Goal: Task Accomplishment & Management: Complete application form

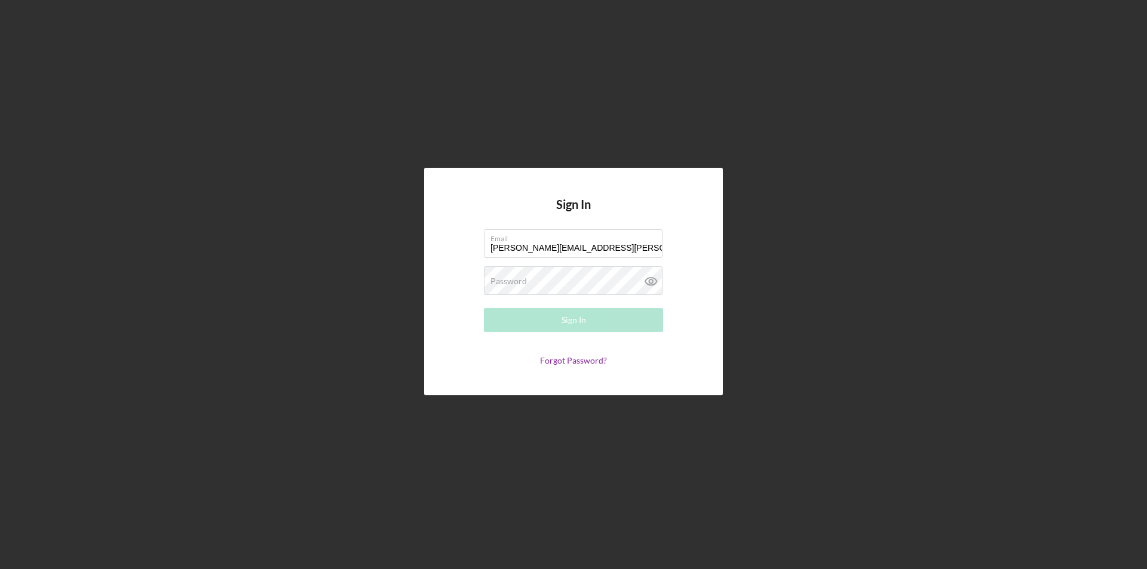
type input "[PERSON_NAME][EMAIL_ADDRESS][PERSON_NAME][DOMAIN_NAME]"
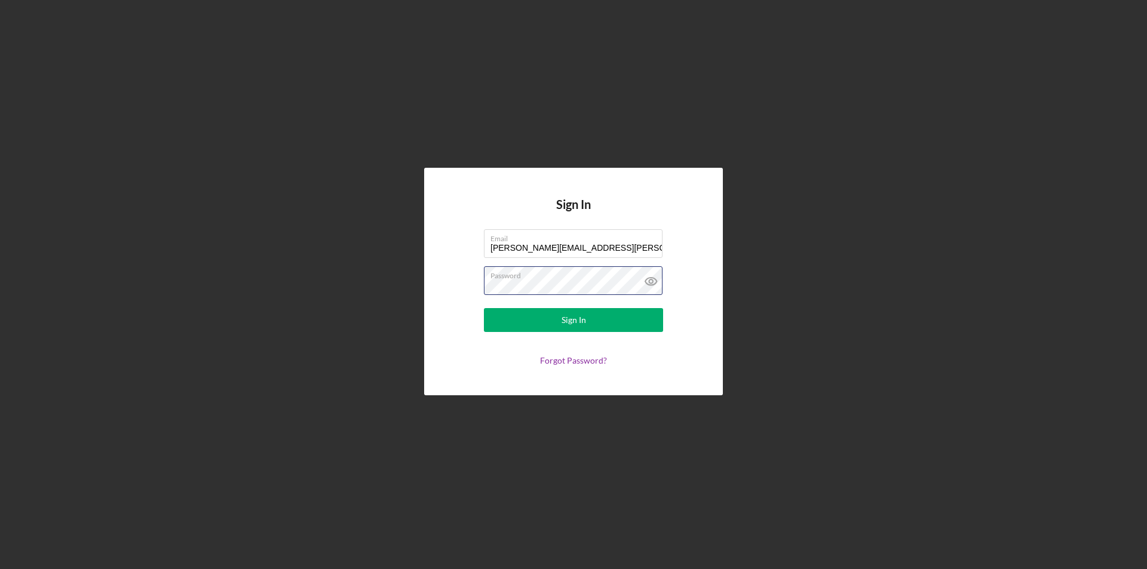
click at [484, 308] on button "Sign In" at bounding box center [573, 320] width 179 height 24
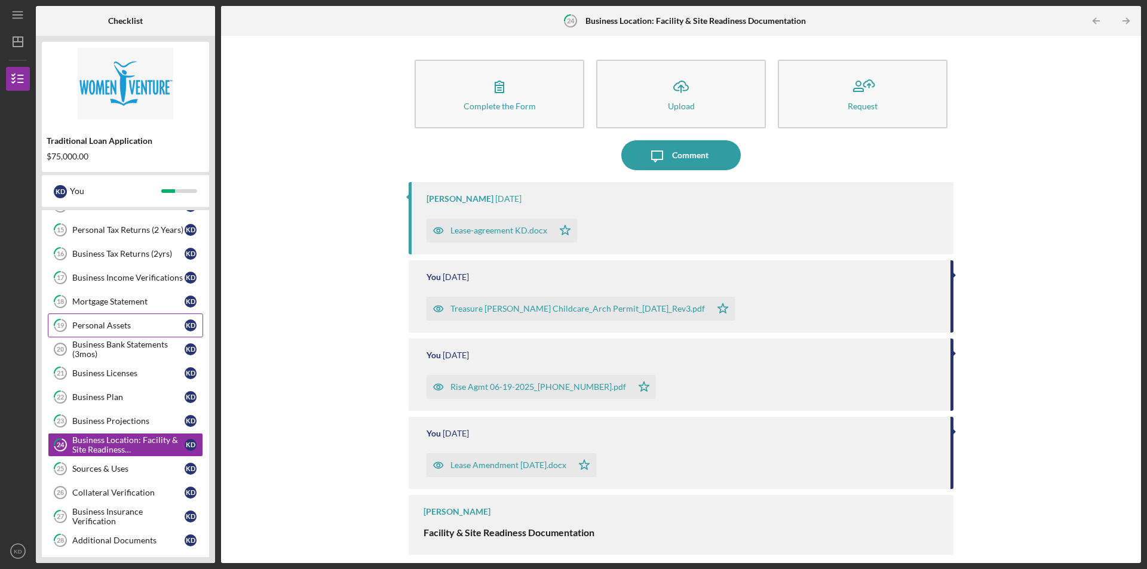
scroll to position [297, 0]
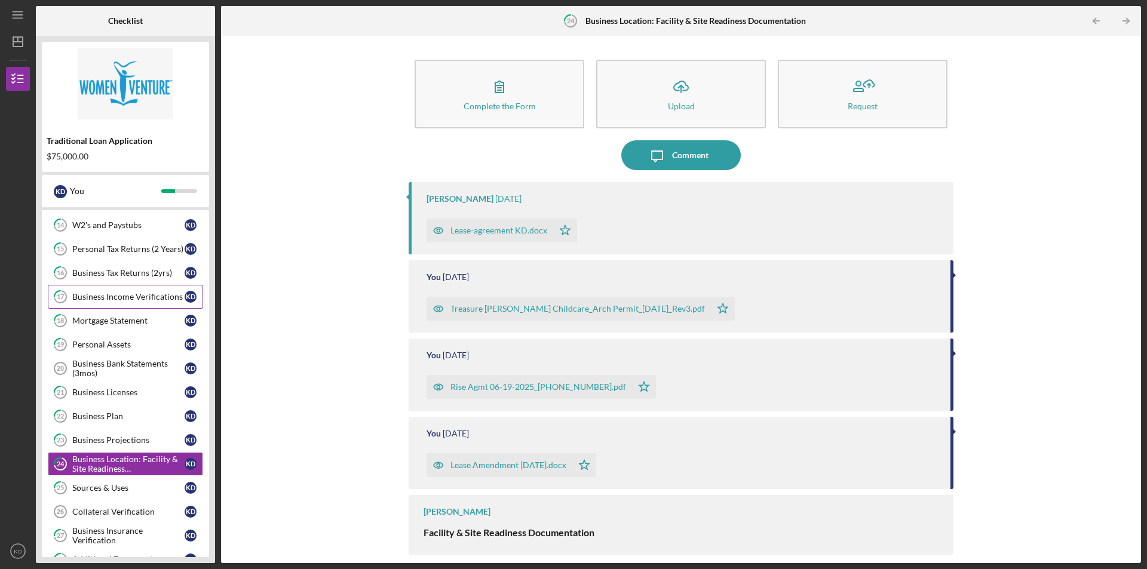
click at [164, 299] on div "Business Income Verifications" at bounding box center [128, 297] width 112 height 10
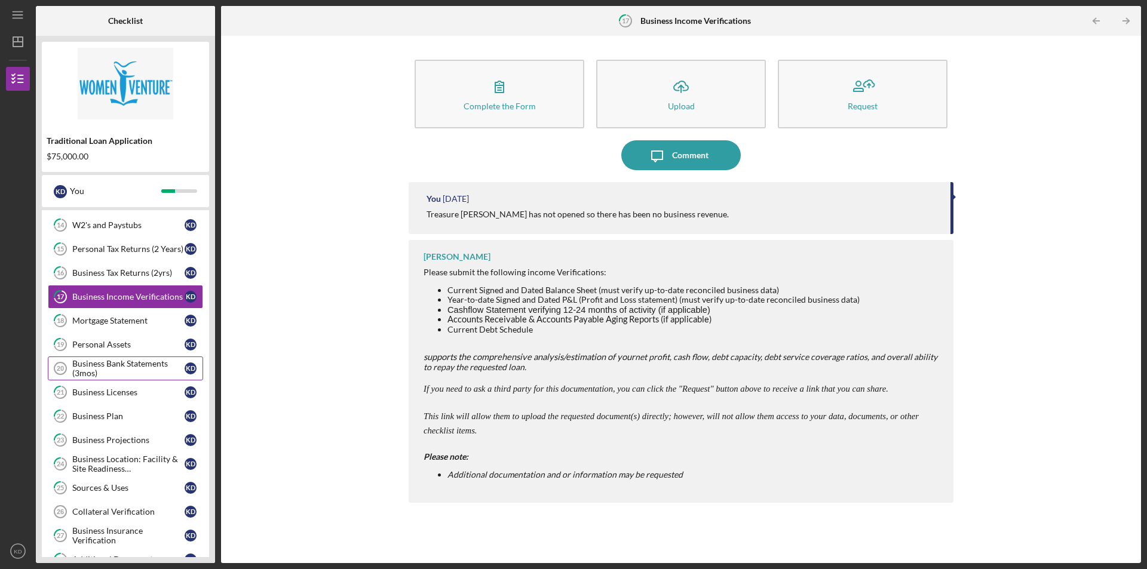
click at [151, 372] on div "Business Bank Statements (3mos)" at bounding box center [128, 368] width 112 height 19
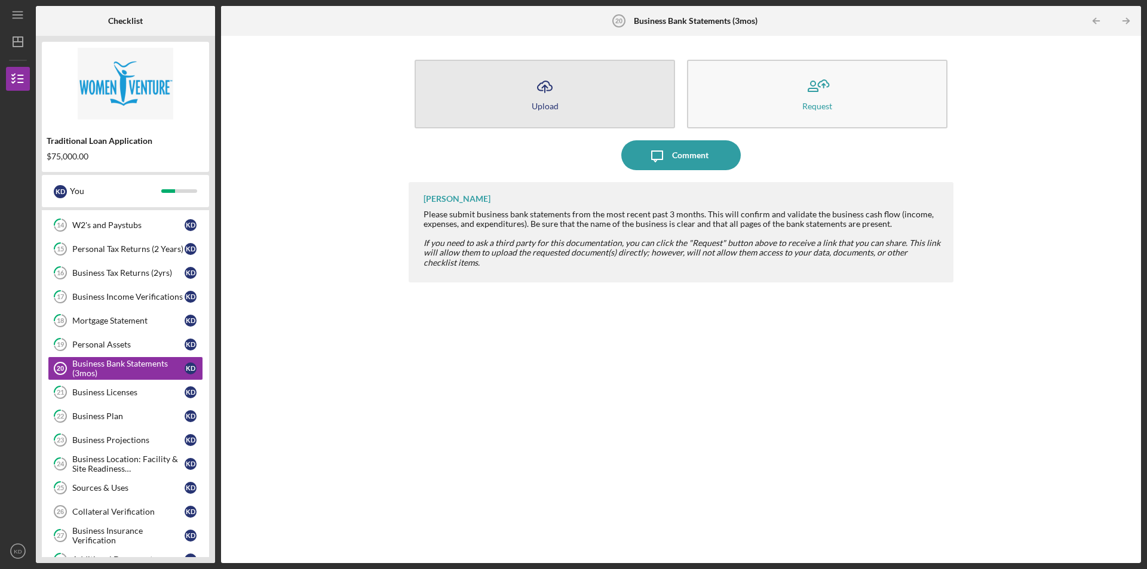
click at [593, 116] on button "Icon/Upload Upload" at bounding box center [545, 94] width 260 height 69
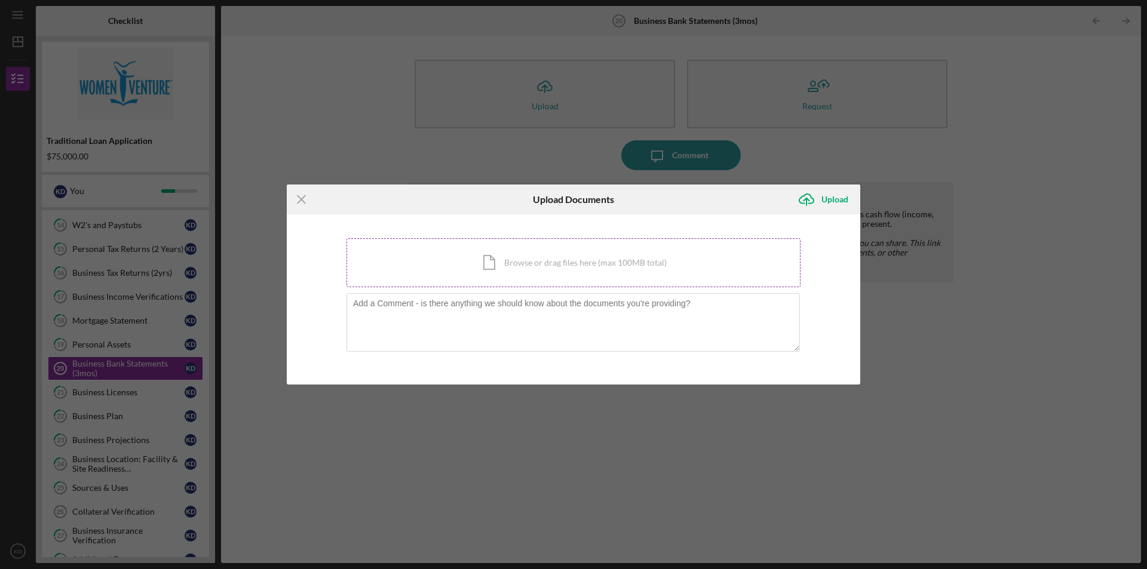
click at [495, 267] on div "Icon/Document Browse or drag files here (max 100MB total) Tap to choose files o…" at bounding box center [573, 262] width 454 height 49
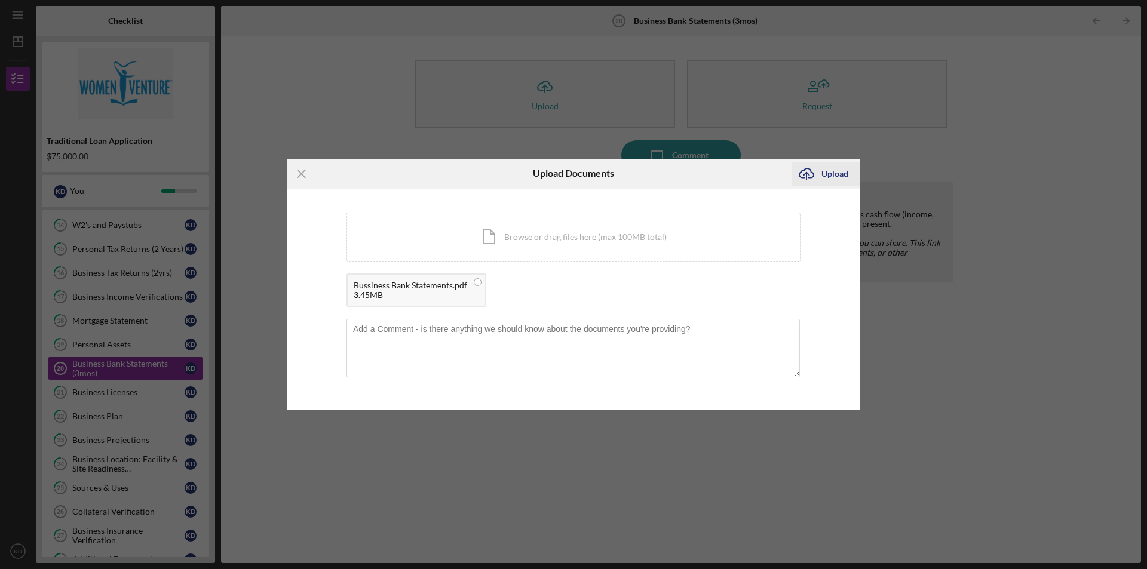
click at [827, 173] on div "Upload" at bounding box center [834, 174] width 27 height 24
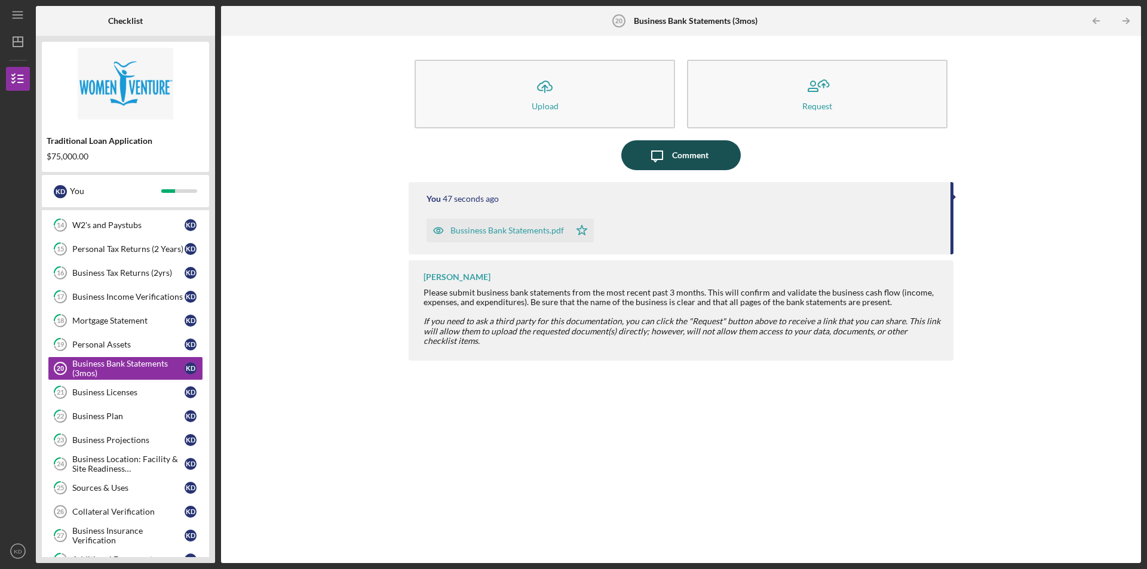
click at [690, 156] on div "Comment" at bounding box center [690, 155] width 36 height 30
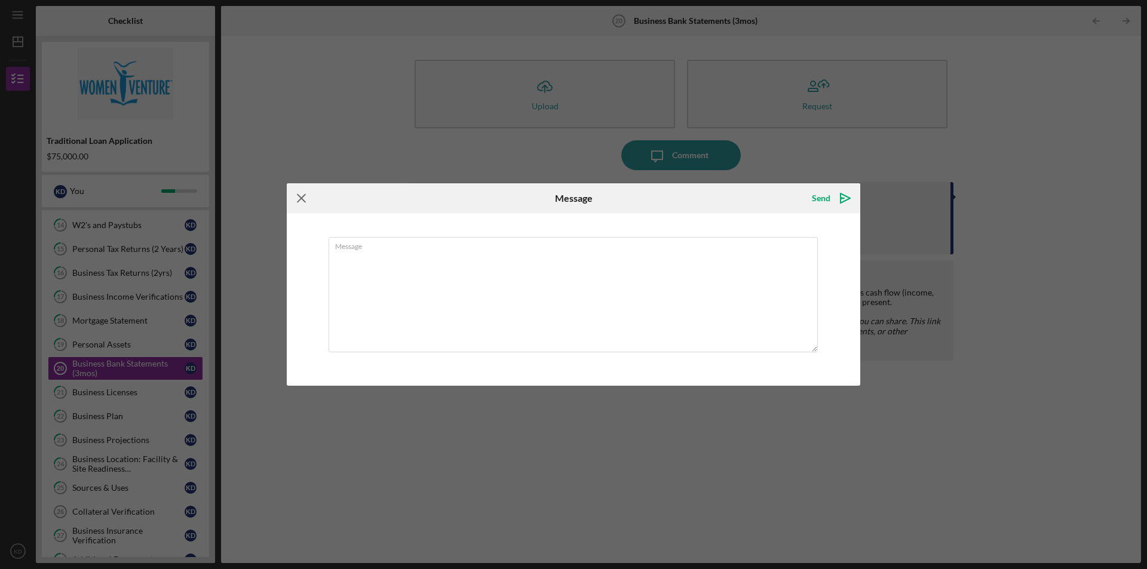
click at [302, 199] on icon "Icon/Menu Close" at bounding box center [302, 198] width 30 height 30
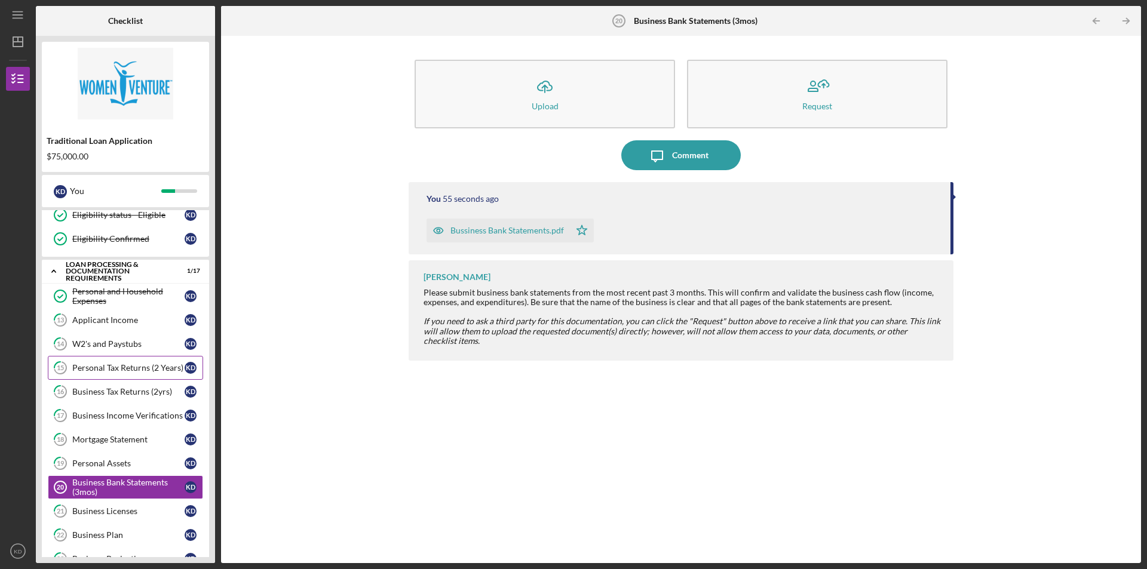
scroll to position [177, 0]
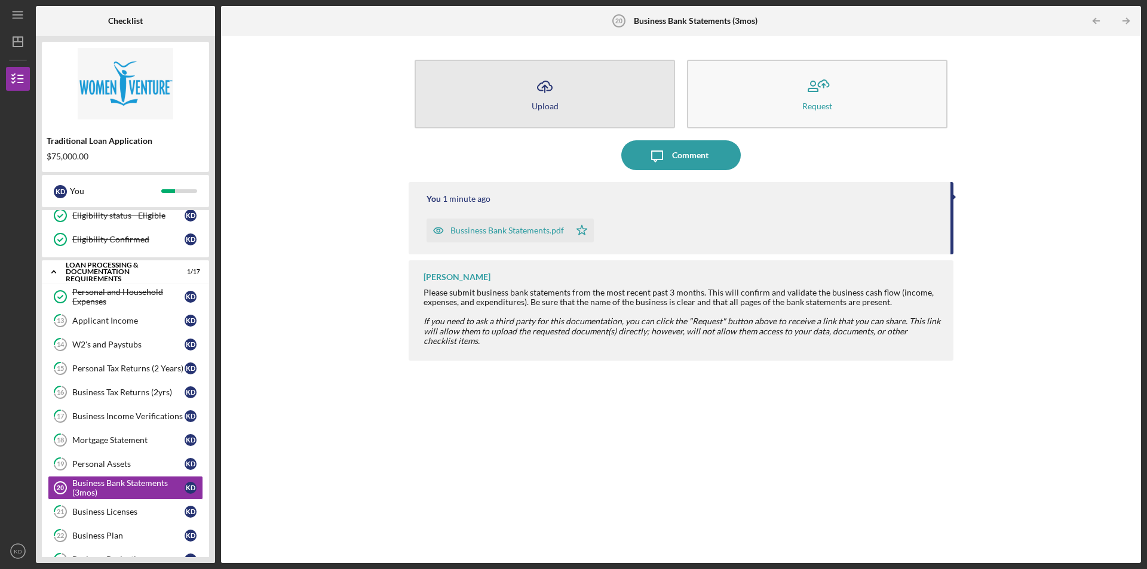
click at [575, 104] on button "Icon/Upload Upload" at bounding box center [545, 94] width 260 height 69
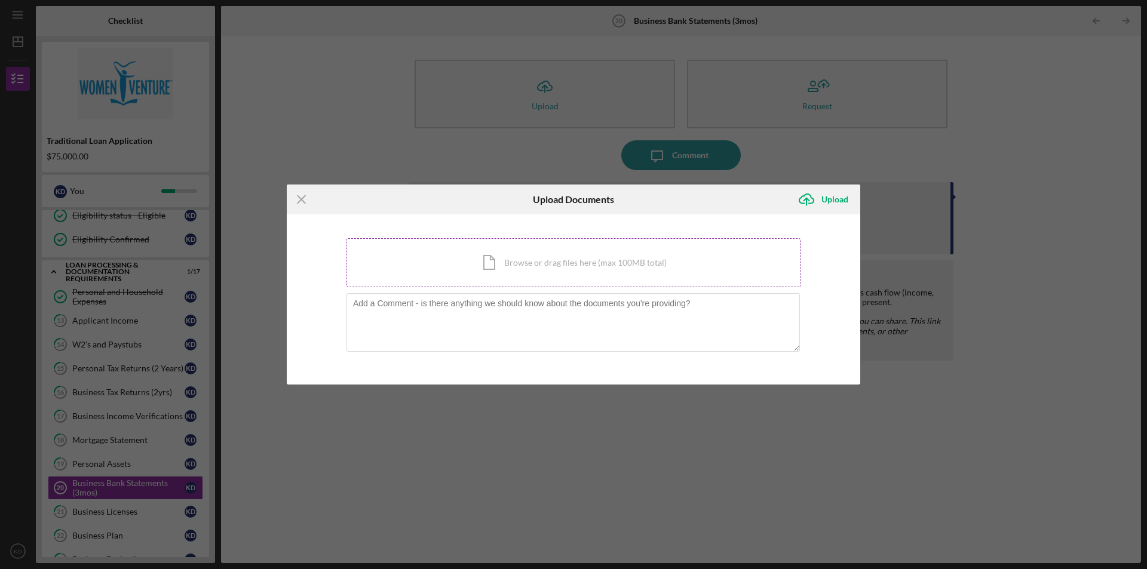
click at [530, 268] on div "Icon/Document Browse or drag files here (max 100MB total) Tap to choose files o…" at bounding box center [573, 262] width 454 height 49
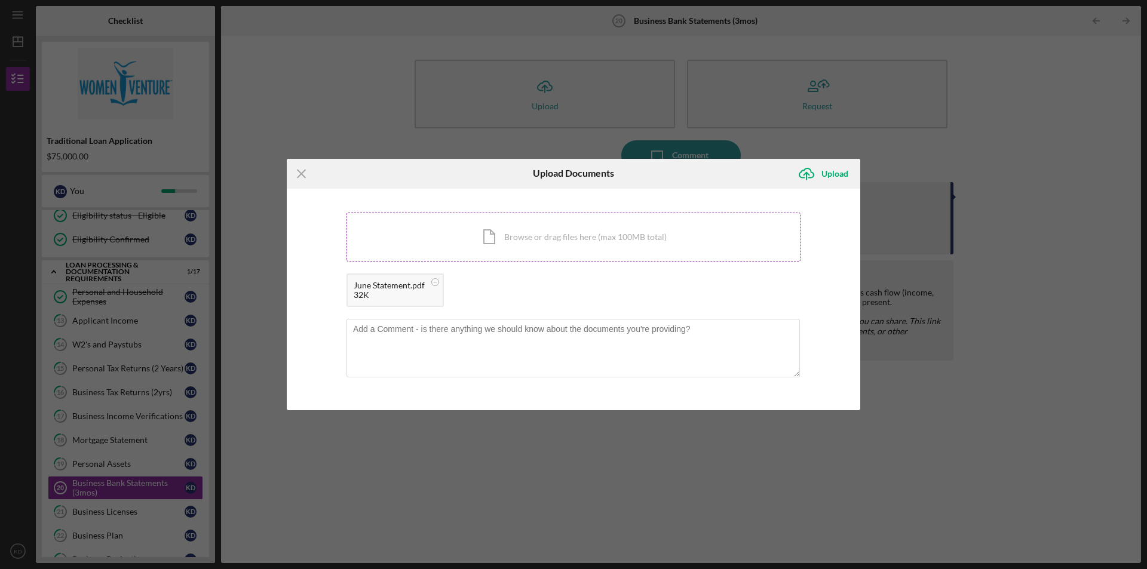
click at [506, 241] on div "Icon/Document Browse or drag files here (max 100MB total) Tap to choose files o…" at bounding box center [573, 237] width 454 height 49
click at [431, 238] on div "Icon/Document Browse or drag files here (max 100MB total) Tap to choose files o…" at bounding box center [573, 237] width 454 height 49
click at [831, 176] on div "Upload" at bounding box center [834, 174] width 27 height 24
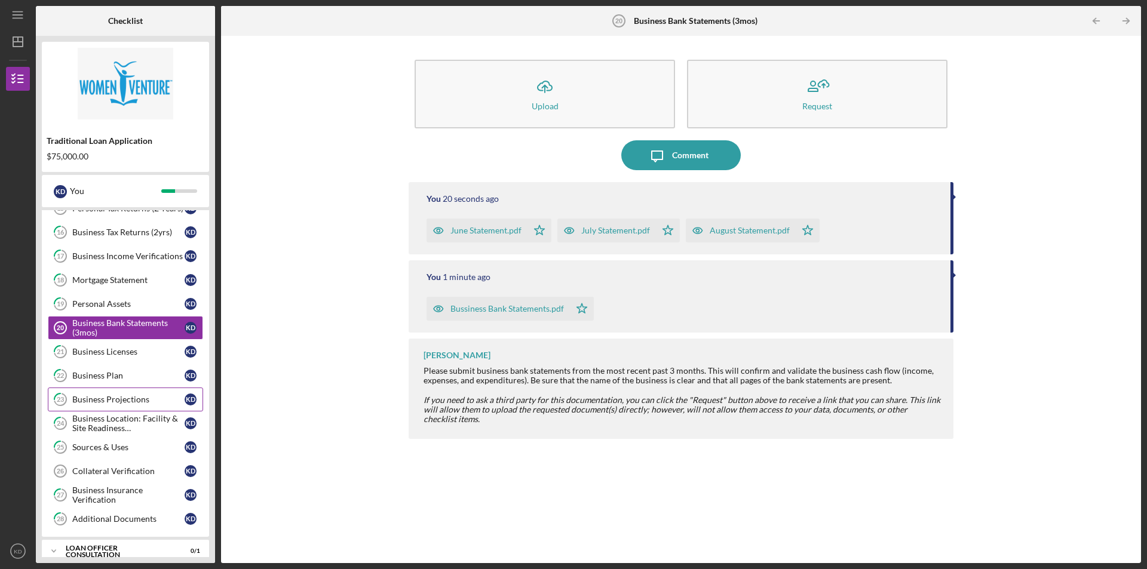
scroll to position [357, 0]
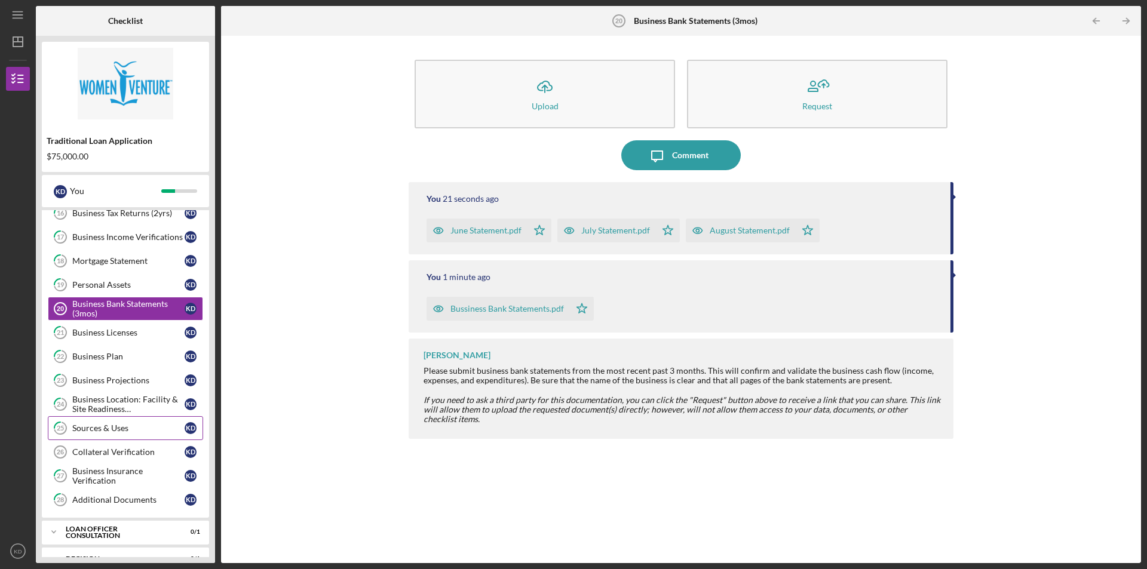
click at [134, 432] on div "Sources & Uses" at bounding box center [128, 428] width 112 height 10
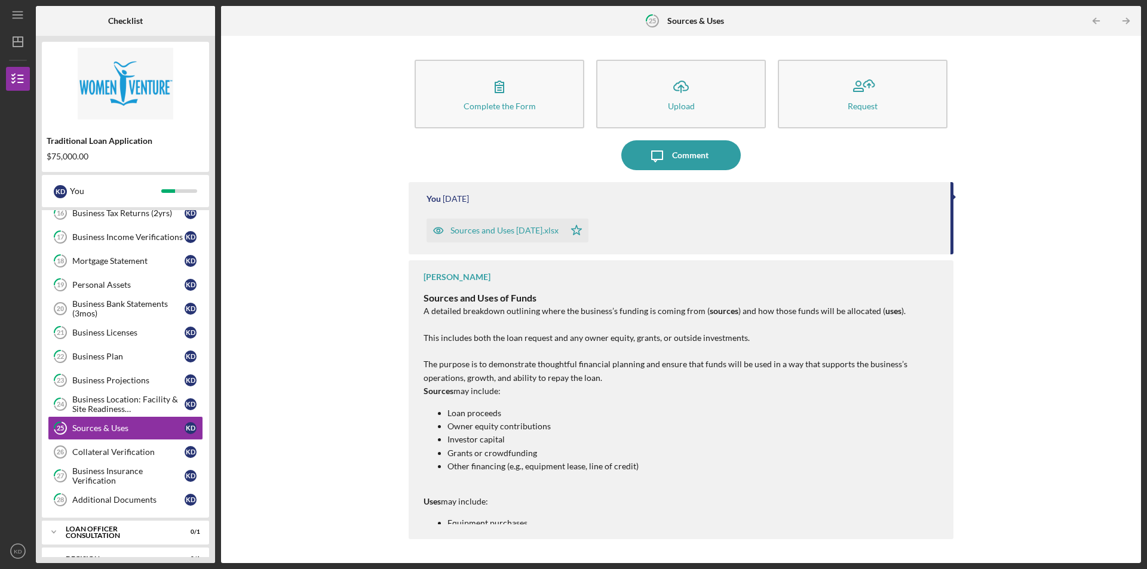
click at [515, 230] on div "Sources and Uses [DATE].xlsx" at bounding box center [504, 231] width 108 height 10
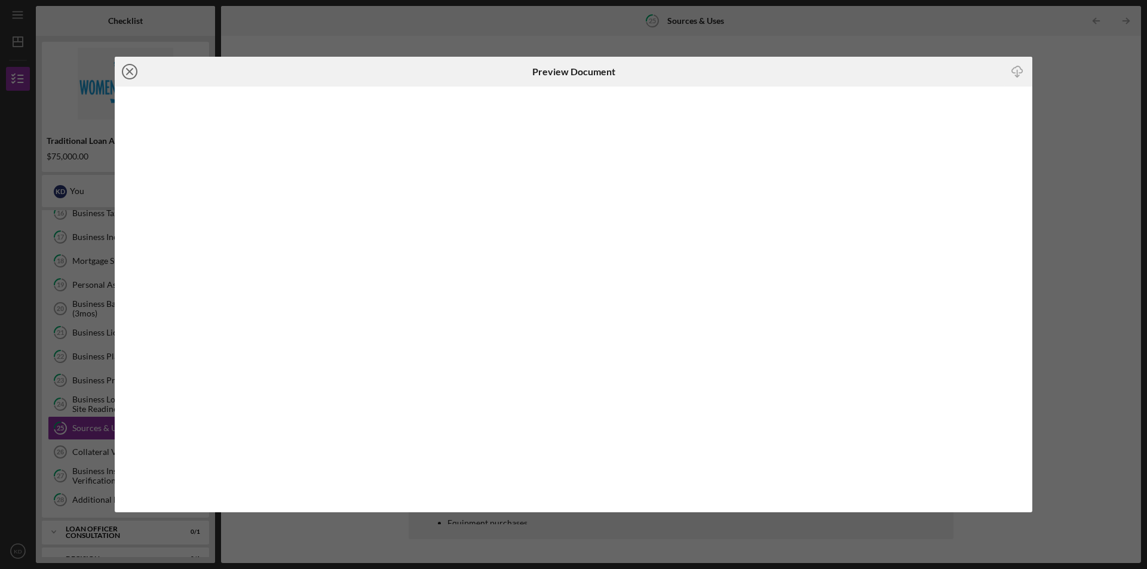
click at [127, 70] on line at bounding box center [130, 72] width 6 height 6
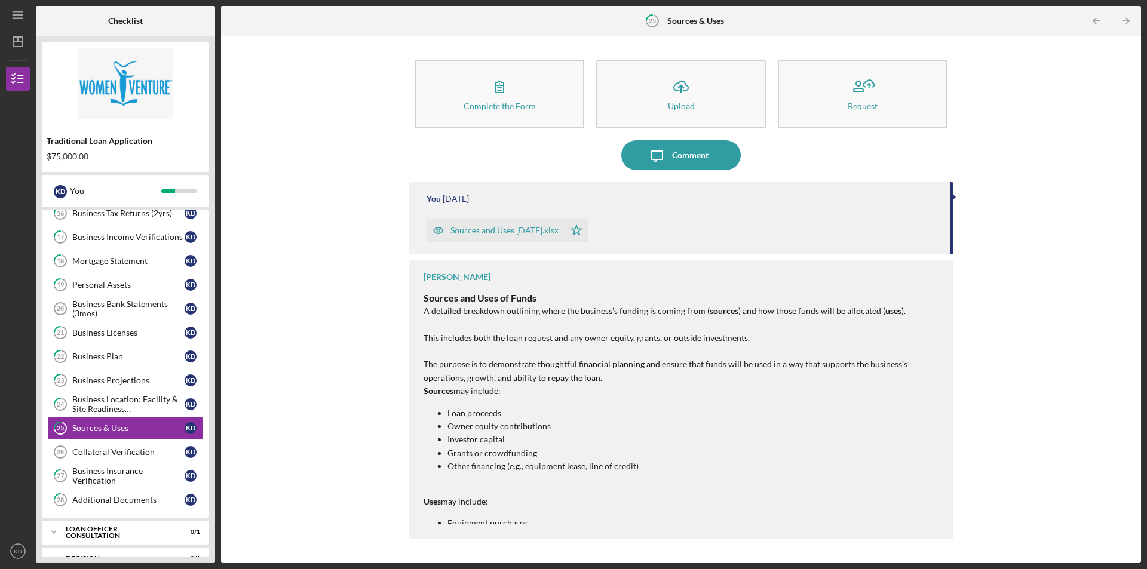
drag, startPoint x: 533, startPoint y: 226, endPoint x: 499, endPoint y: 259, distance: 47.3
click at [499, 259] on div "You [DATE] Sources and Uses [DATE].xlsx Icon/Star [PERSON_NAME] Sources and Use…" at bounding box center [681, 363] width 545 height 363
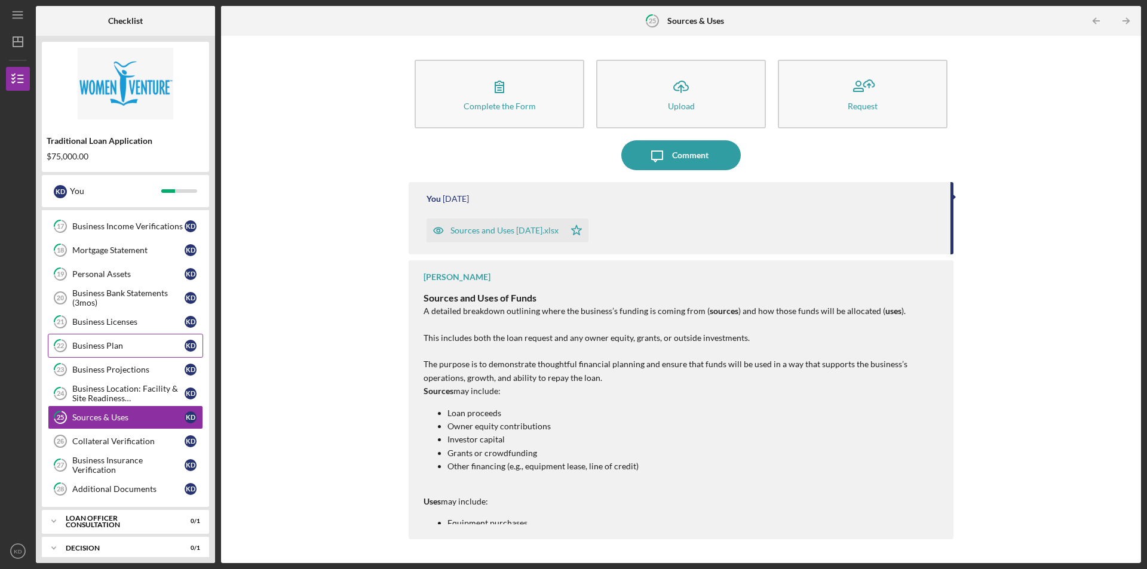
scroll to position [377, 0]
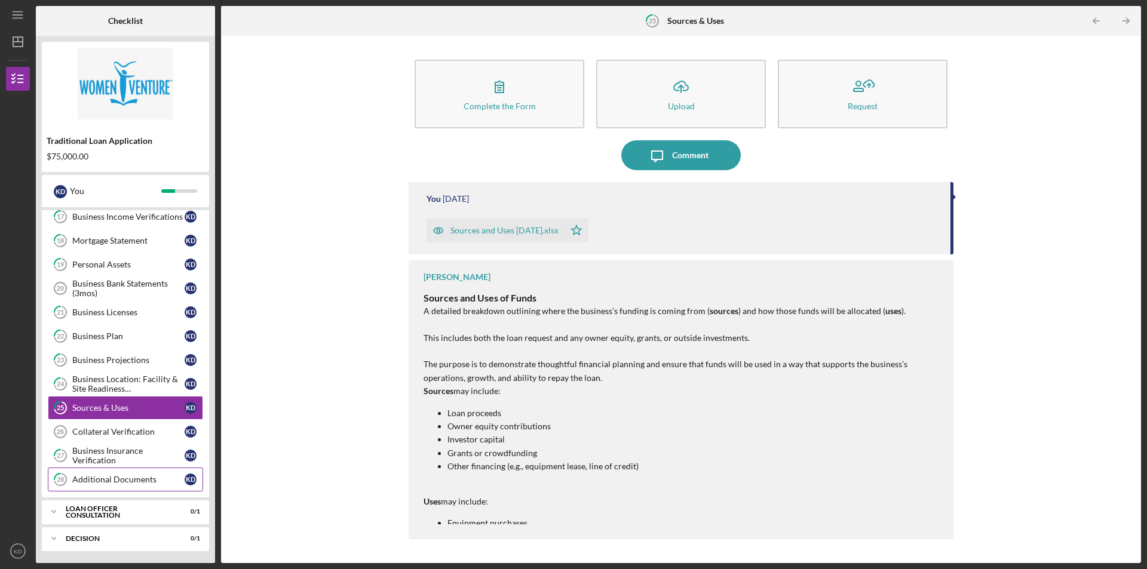
click at [119, 478] on div "Additional Documents" at bounding box center [128, 480] width 112 height 10
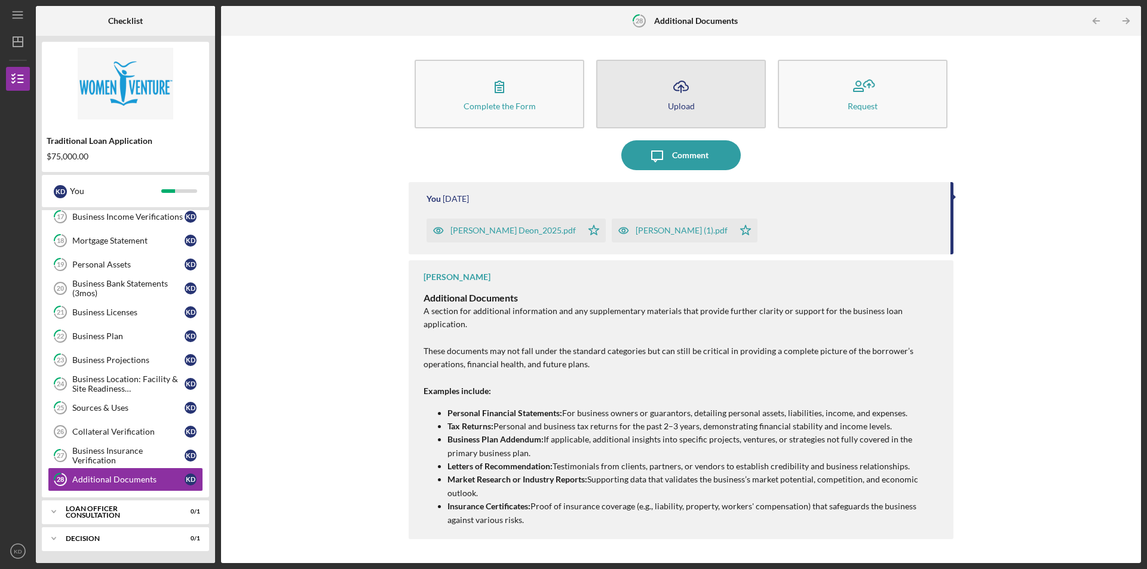
click at [649, 105] on button "Icon/Upload Upload" at bounding box center [681, 94] width 170 height 69
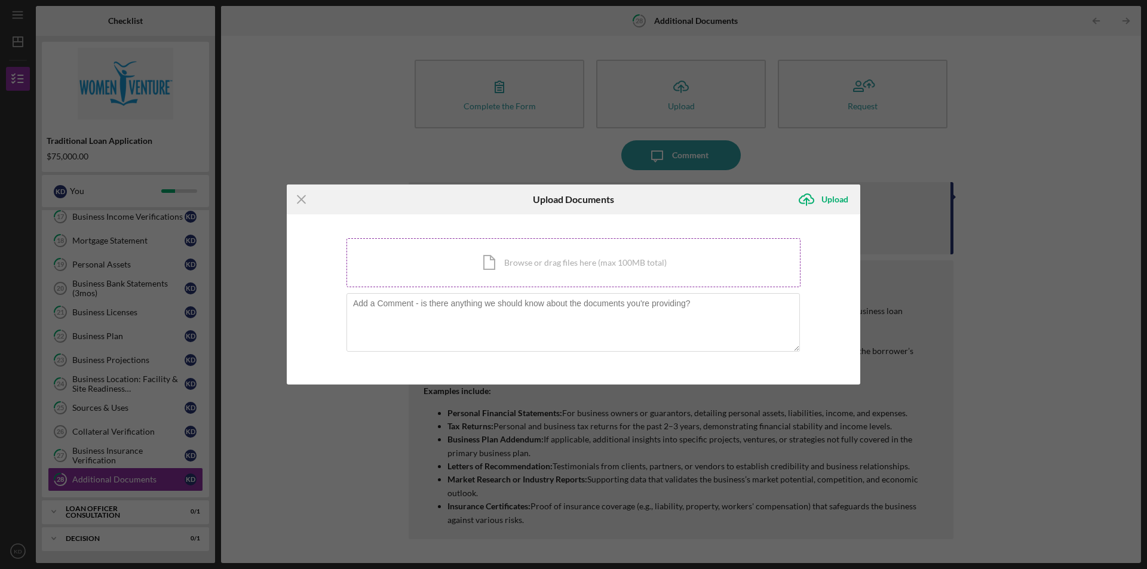
click at [548, 257] on div "Icon/Document Browse or drag files here (max 100MB total) Tap to choose files o…" at bounding box center [573, 262] width 454 height 49
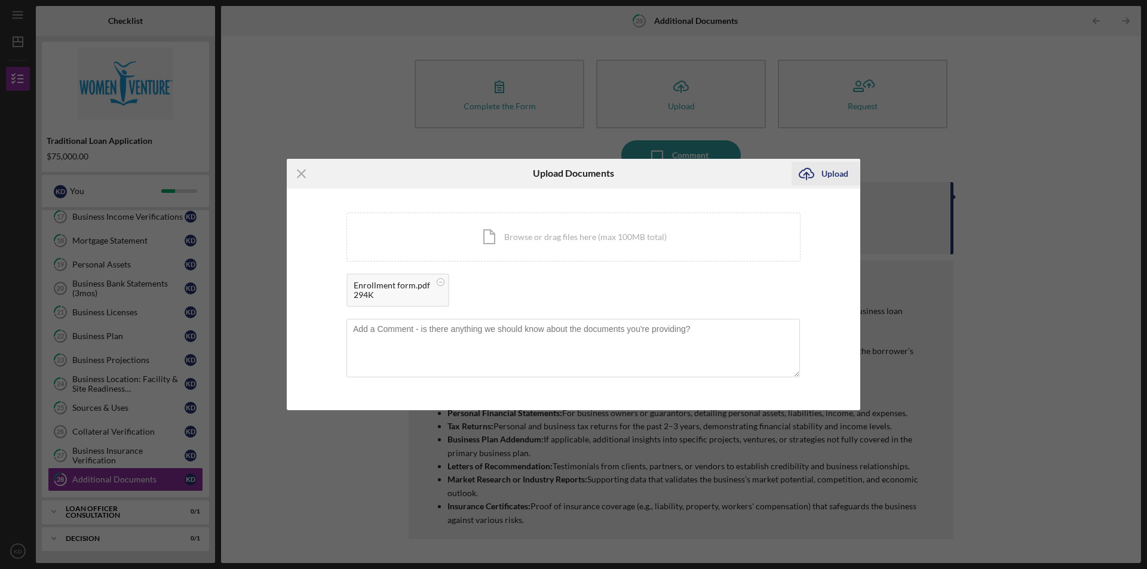
click at [820, 173] on icon "Icon/Upload" at bounding box center [806, 174] width 30 height 30
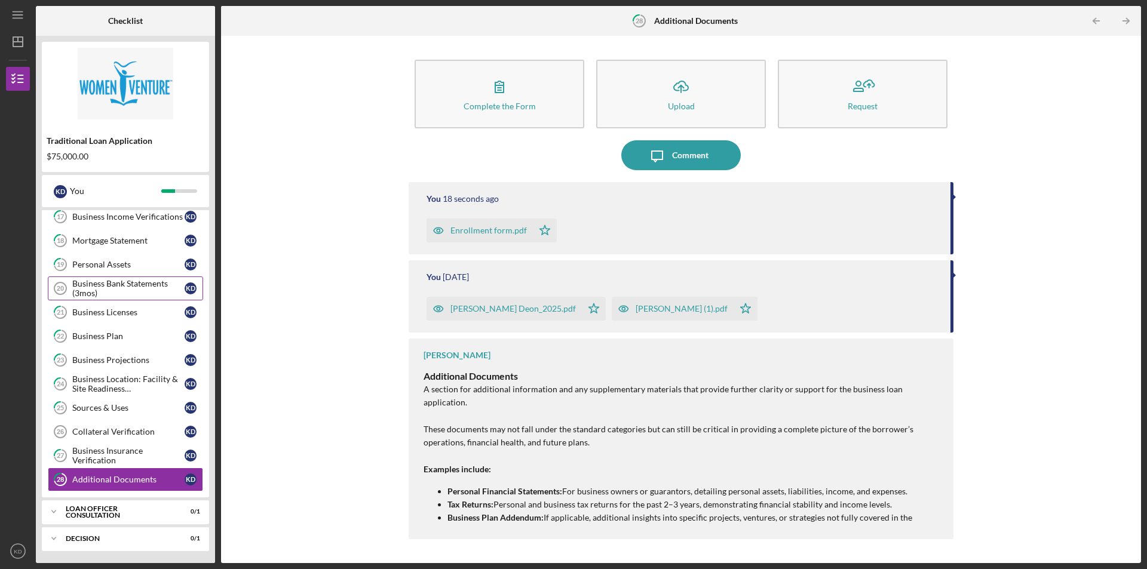
click at [116, 293] on div "Business Bank Statements (3mos)" at bounding box center [128, 288] width 112 height 19
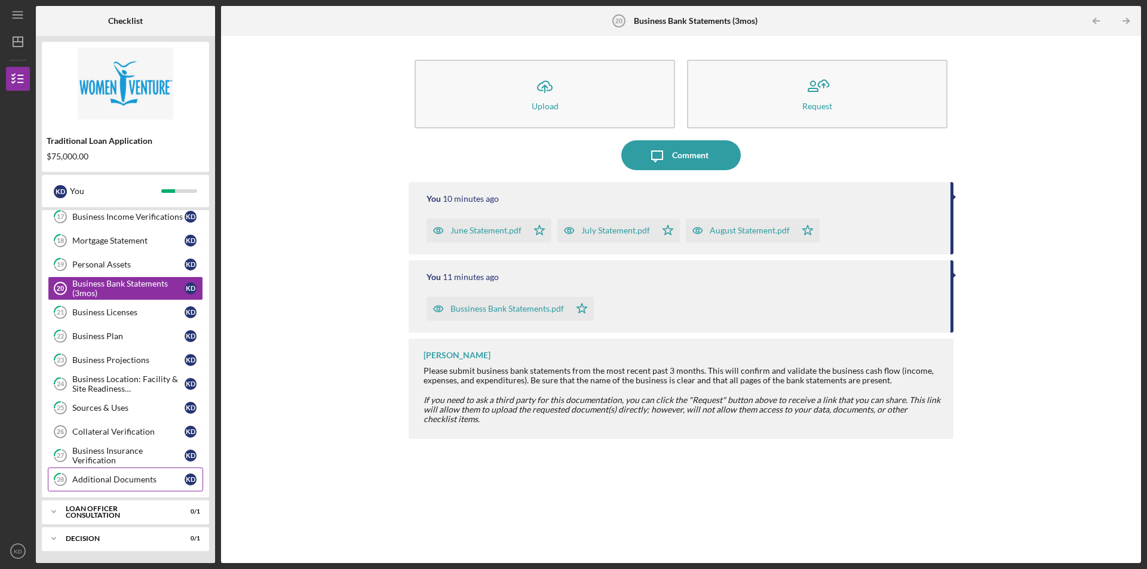
click at [118, 477] on div "Additional Documents" at bounding box center [128, 480] width 112 height 10
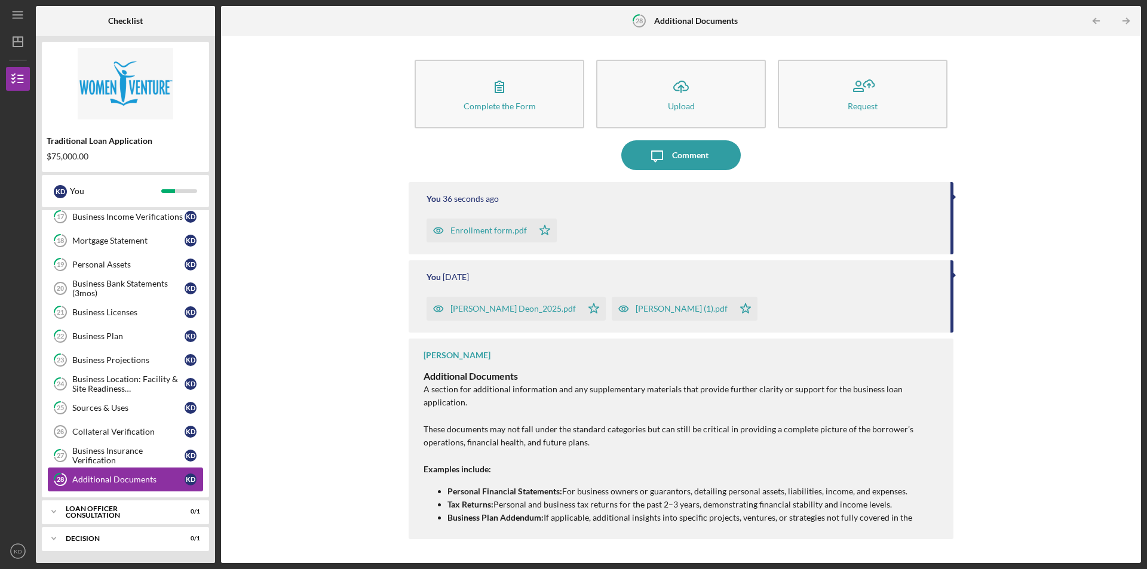
click at [134, 473] on link "28 Additional Documents K D" at bounding box center [125, 480] width 155 height 24
click at [115, 478] on div "Additional Documents" at bounding box center [128, 480] width 112 height 10
click at [154, 387] on div "Business Location: Facility & Site Readiness Documentation" at bounding box center [128, 384] width 112 height 19
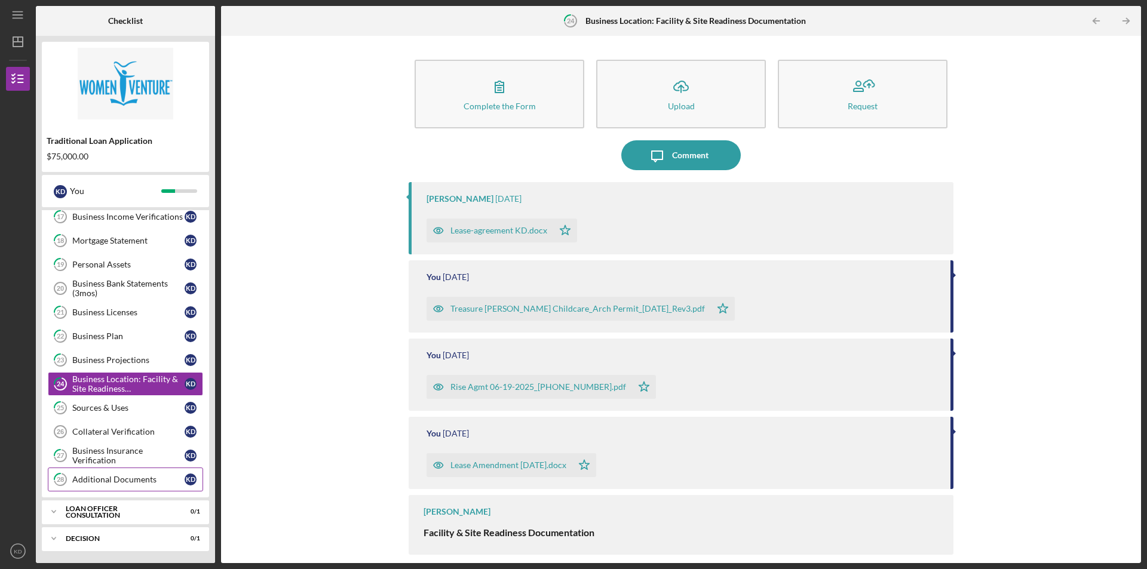
click at [138, 480] on div "Additional Documents" at bounding box center [128, 480] width 112 height 10
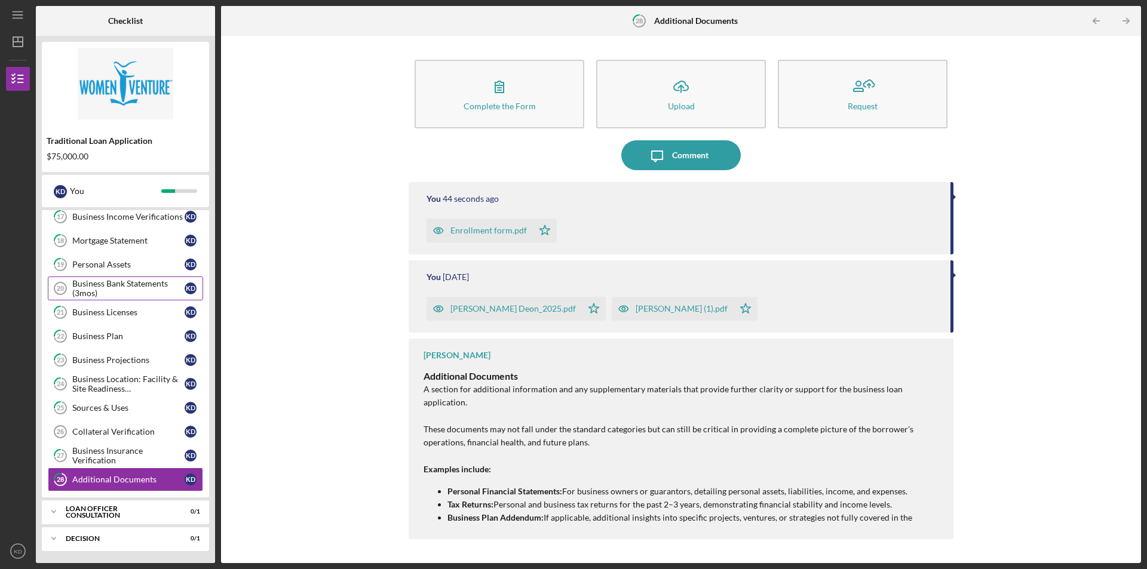
click at [139, 287] on div "Business Bank Statements (3mos)" at bounding box center [128, 288] width 112 height 19
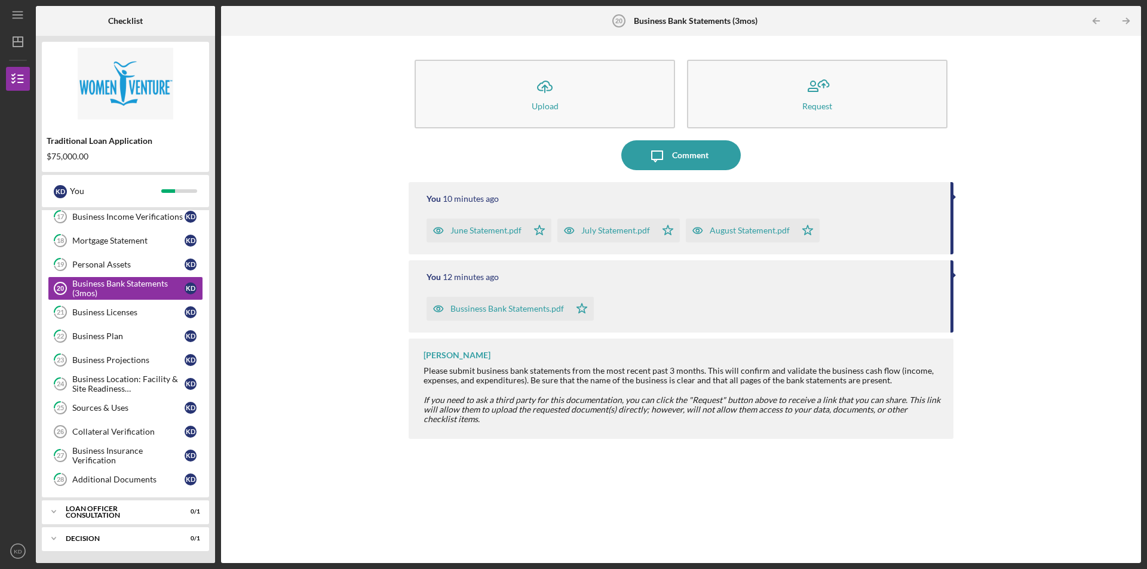
click at [325, 238] on div "Icon/Upload Upload Request Icon/Message Comment You 10 minutes ago June Stateme…" at bounding box center [681, 299] width 908 height 515
